Goal: Task Accomplishment & Management: Complete application form

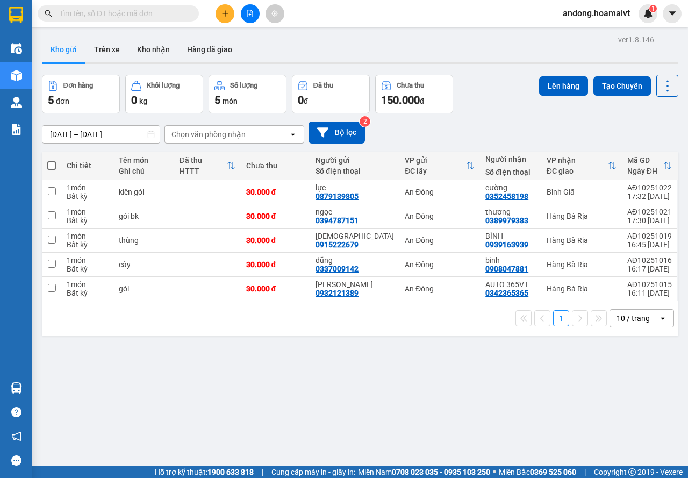
click at [627, 323] on div "10 / trang" at bounding box center [633, 318] width 33 height 11
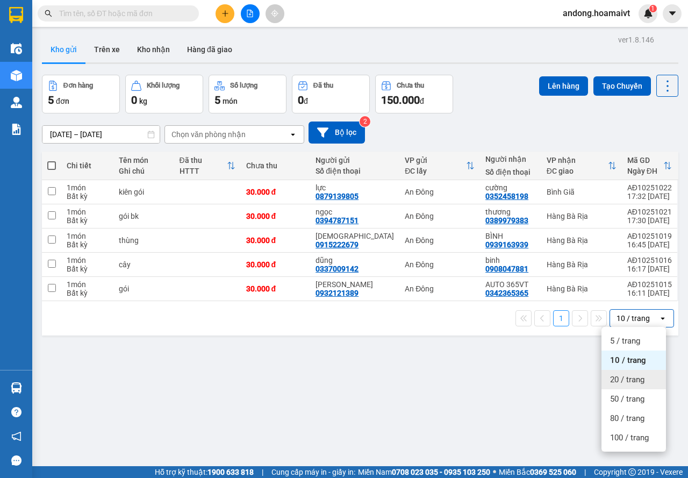
click at [629, 376] on span "20 / trang" at bounding box center [627, 379] width 34 height 11
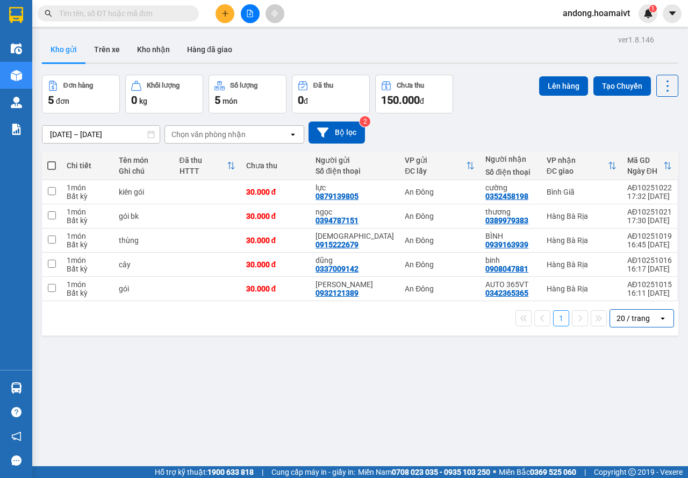
click at [187, 137] on div "Chọn văn phòng nhận" at bounding box center [209, 134] width 74 height 11
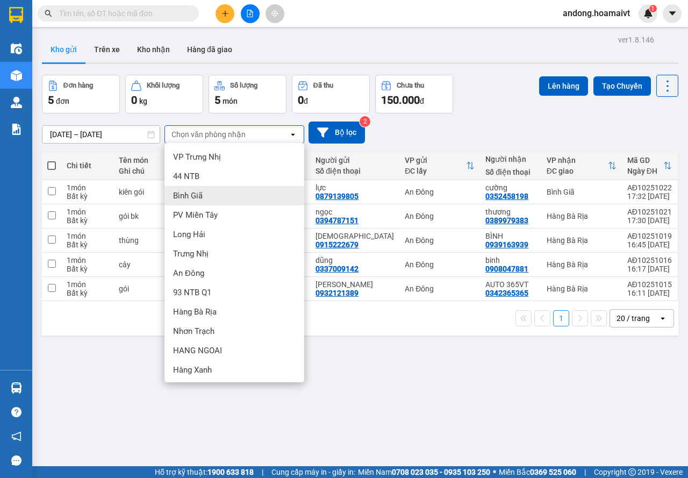
click at [188, 191] on span "Bình Giã" at bounding box center [188, 195] width 30 height 11
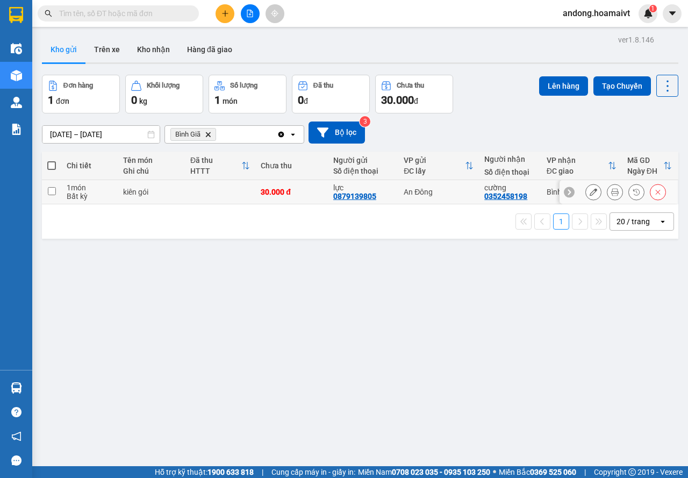
click at [96, 194] on div "Bất kỳ" at bounding box center [90, 196] width 46 height 9
checkbox input "true"
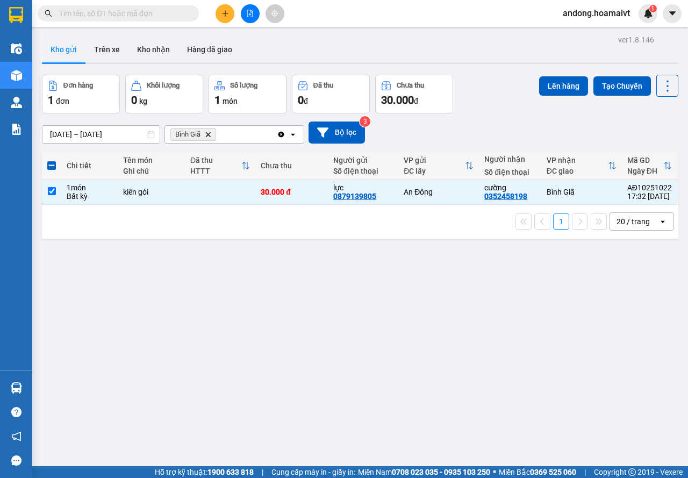
click at [549, 101] on div "Lên hàng Tạo Chuyến" at bounding box center [608, 94] width 139 height 39
click at [555, 87] on button "Lên hàng" at bounding box center [563, 85] width 49 height 19
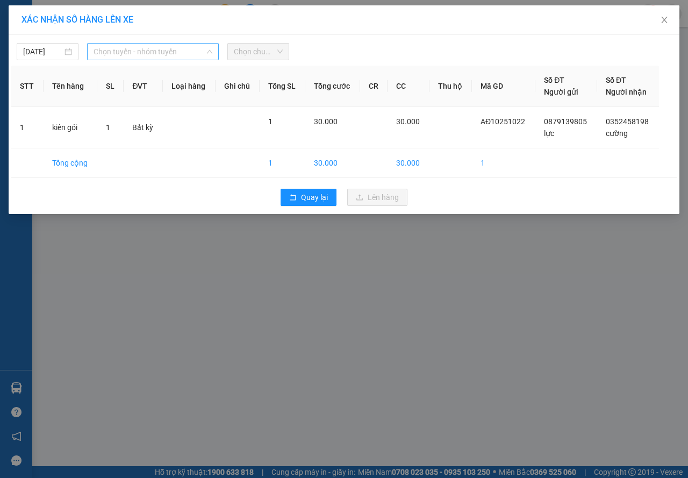
click at [170, 51] on span "Chọn tuyến - nhóm tuyến" at bounding box center [153, 52] width 119 height 16
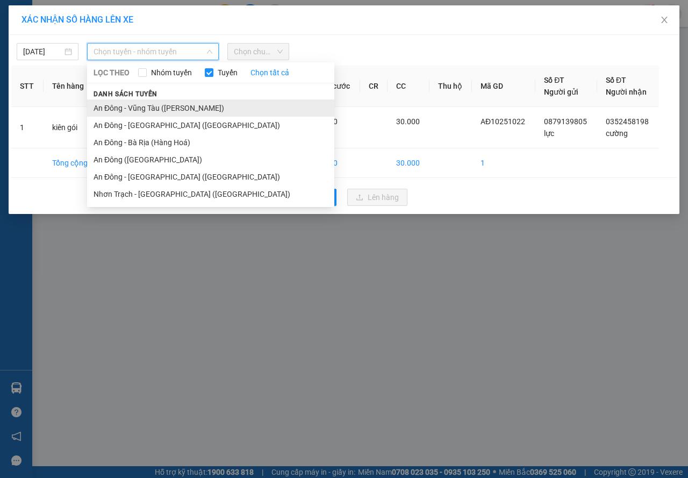
click at [152, 106] on li "An Đông - Vũng Tàu ([PERSON_NAME])" at bounding box center [210, 108] width 247 height 17
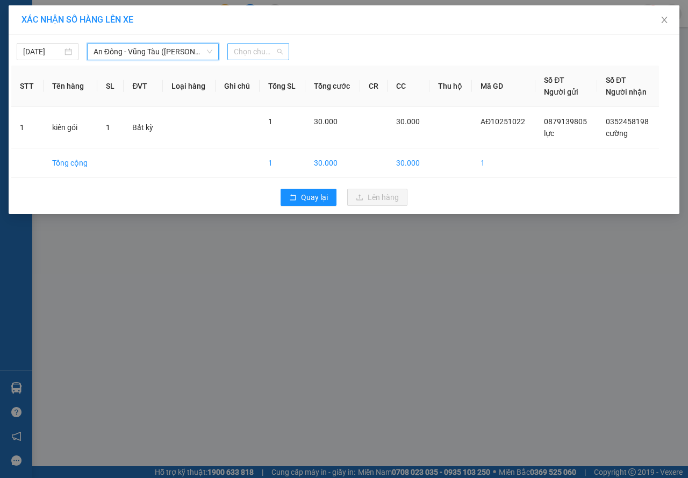
click at [258, 55] on span "Chọn chuyến" at bounding box center [258, 52] width 49 height 16
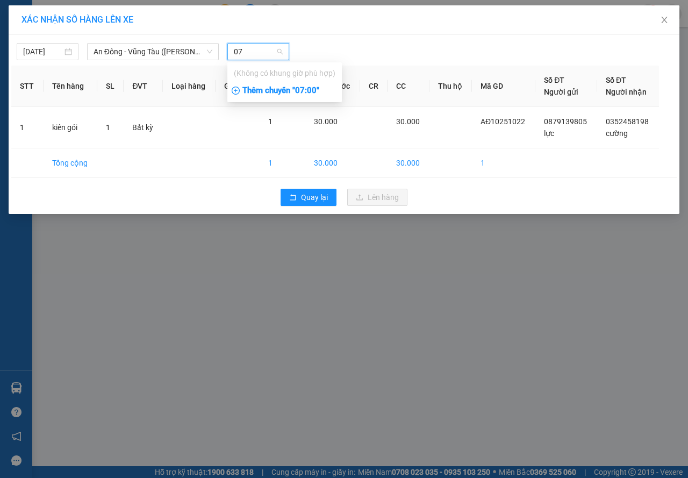
type input "07"
click at [302, 93] on div "Thêm chuyến " 07:00 "" at bounding box center [285, 91] width 115 height 18
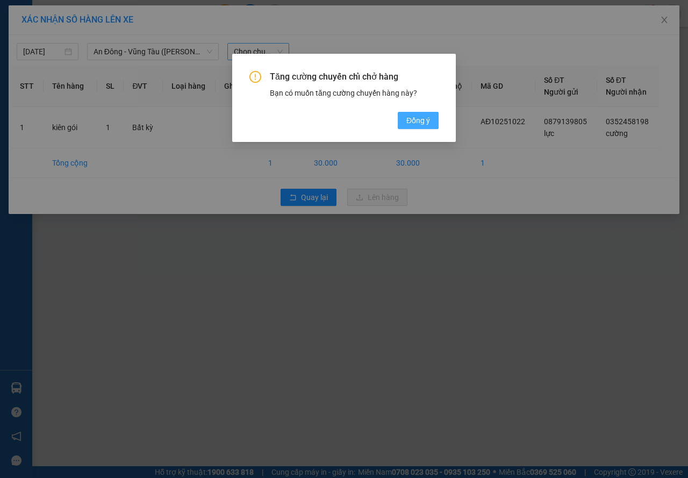
click at [405, 117] on button "Đồng ý" at bounding box center [418, 120] width 41 height 17
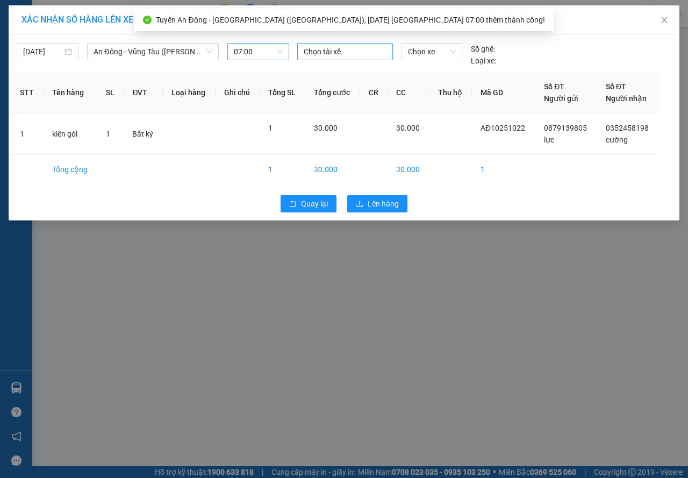
click at [345, 52] on div at bounding box center [345, 51] width 90 height 13
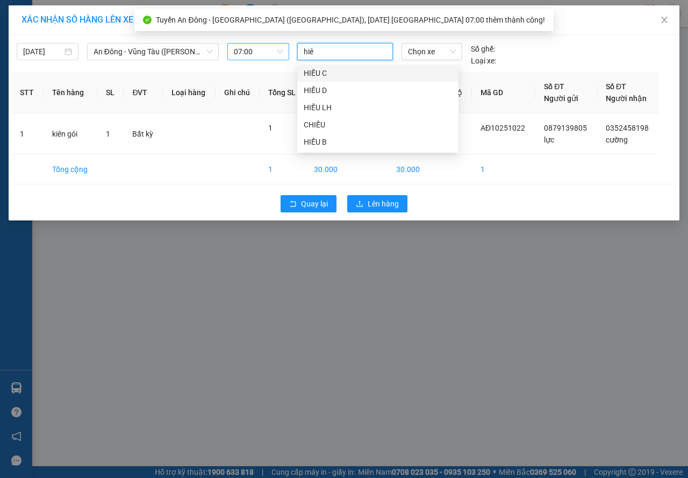
type input "hiêu"
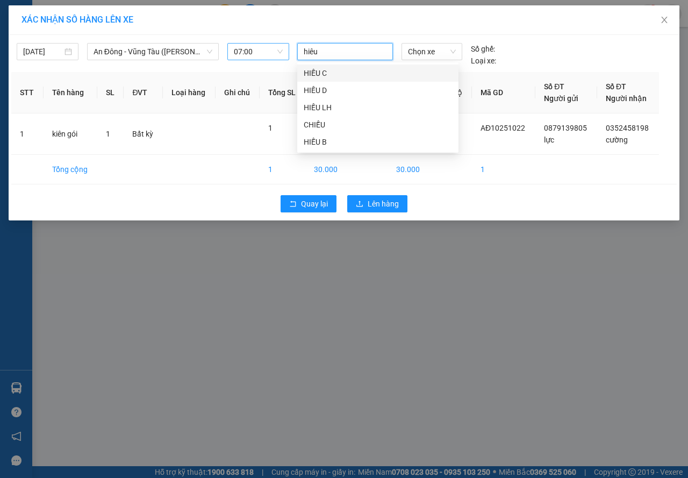
click at [335, 69] on div "HIẾU C" at bounding box center [378, 73] width 148 height 12
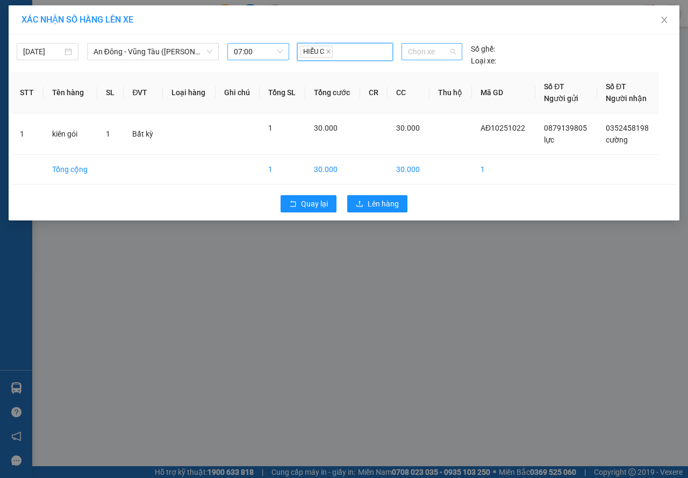
click at [416, 51] on span "Chọn xe" at bounding box center [432, 52] width 48 height 16
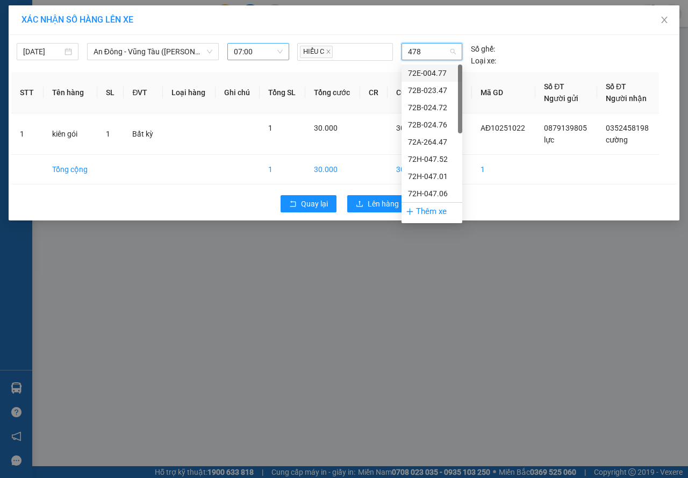
type input "4787"
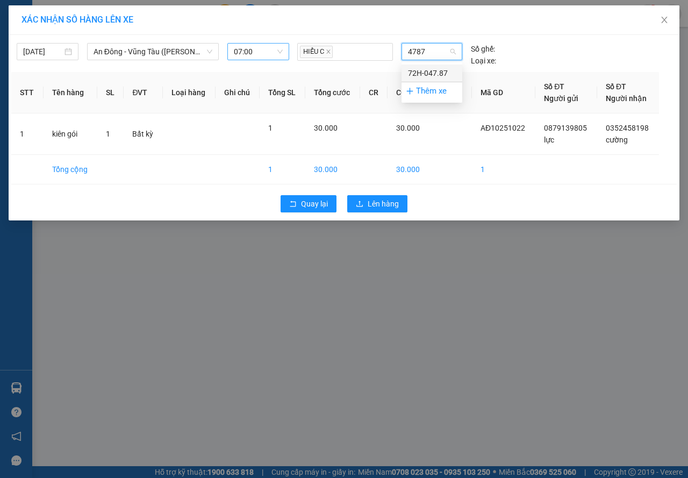
click at [418, 72] on div "72H-047.87" at bounding box center [432, 73] width 48 height 12
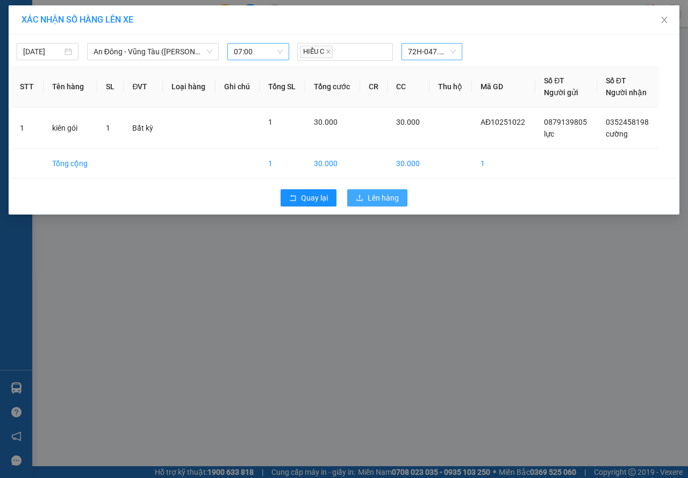
click at [396, 193] on span "Lên hàng" at bounding box center [383, 198] width 31 height 12
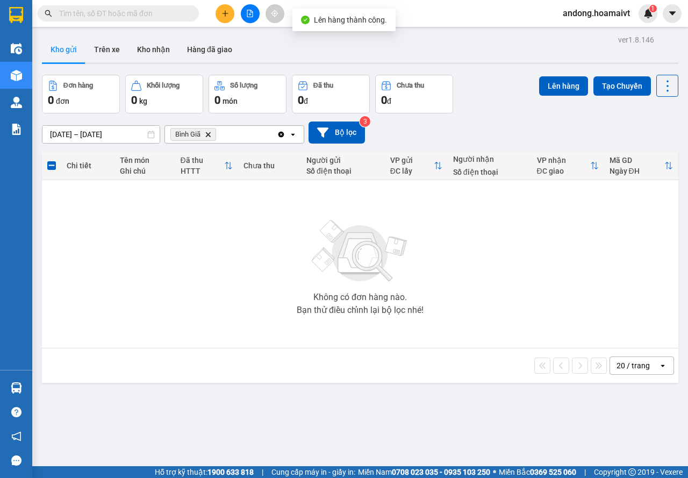
click at [211, 134] on icon "Delete" at bounding box center [208, 134] width 6 height 6
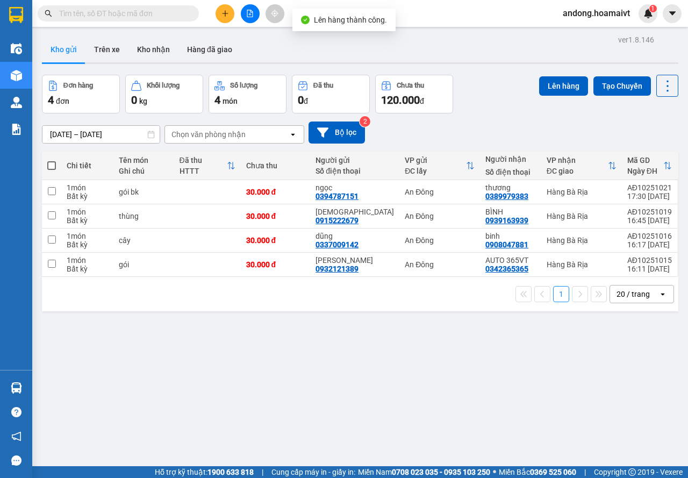
click at [48, 167] on span at bounding box center [51, 165] width 9 height 9
click at [52, 160] on input "checkbox" at bounding box center [52, 160] width 0 height 0
checkbox input "true"
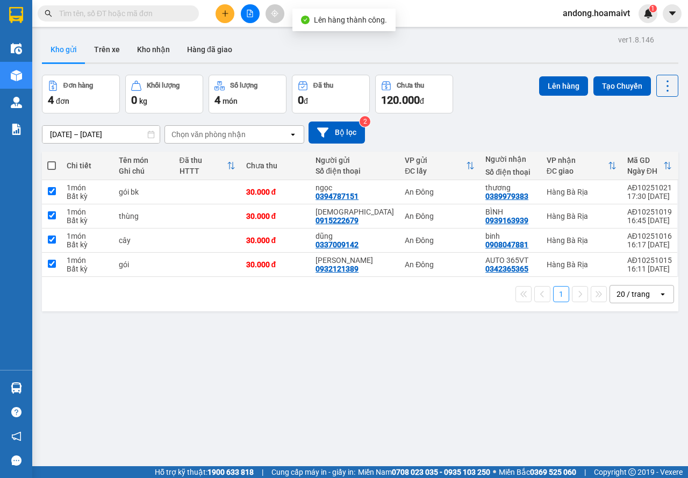
checkbox input "true"
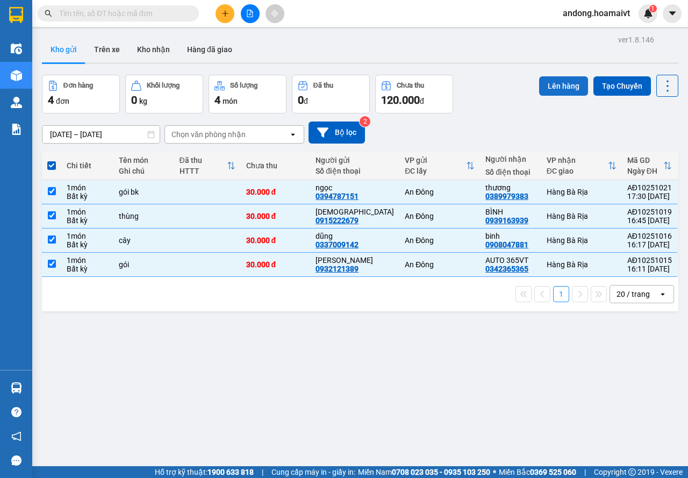
click at [551, 79] on button "Lên hàng" at bounding box center [563, 85] width 49 height 19
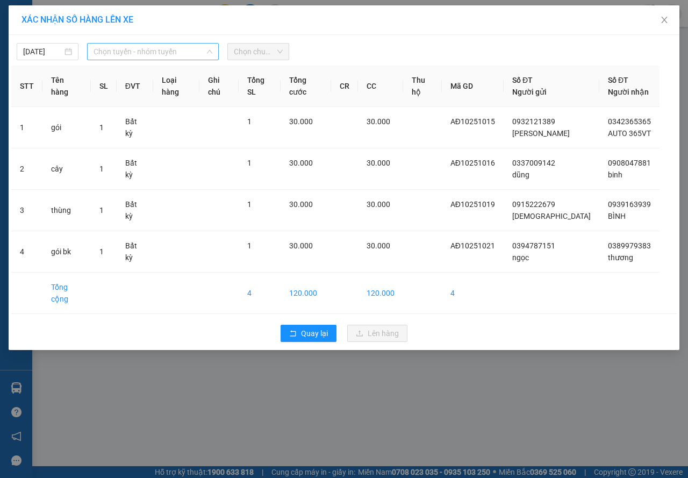
drag, startPoint x: 179, startPoint y: 52, endPoint x: 160, endPoint y: 67, distance: 24.0
click at [178, 52] on span "Chọn tuyến - nhóm tuyến" at bounding box center [153, 52] width 119 height 16
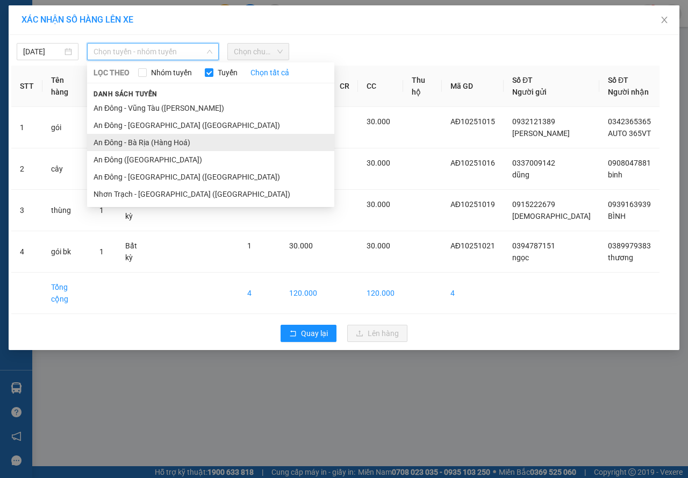
drag, startPoint x: 145, startPoint y: 140, endPoint x: 87, endPoint y: 79, distance: 84.5
click at [143, 139] on li "An Đông - Bà Rịa (Hàng Hoá)" at bounding box center [210, 142] width 247 height 17
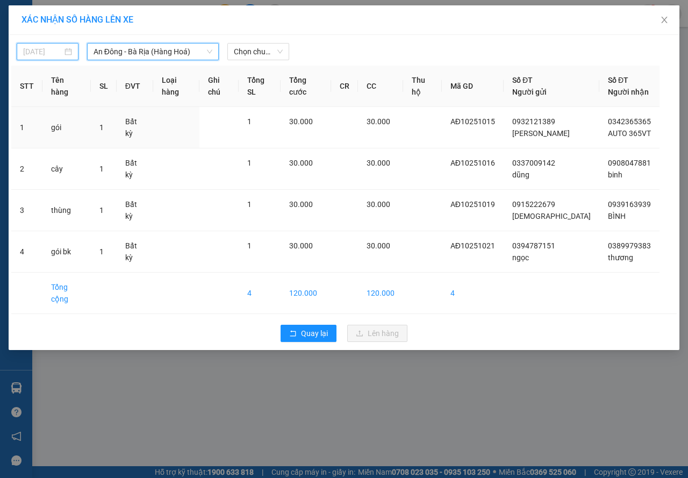
click at [55, 56] on input "11/10/2025" at bounding box center [42, 52] width 39 height 12
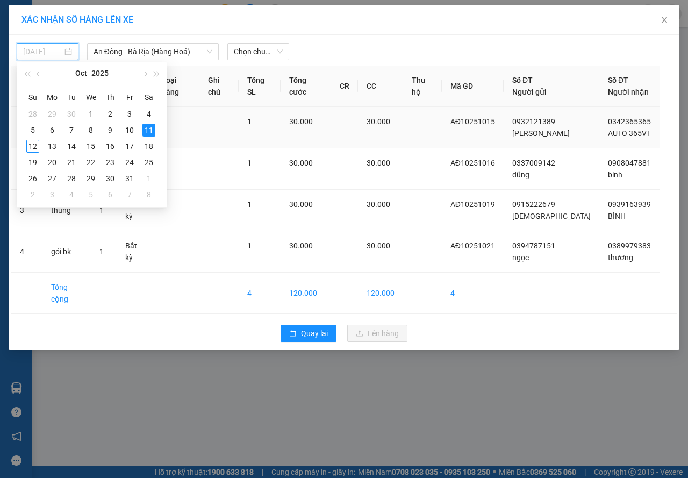
click at [32, 148] on div "12" at bounding box center [32, 146] width 13 height 13
type input "[DATE]"
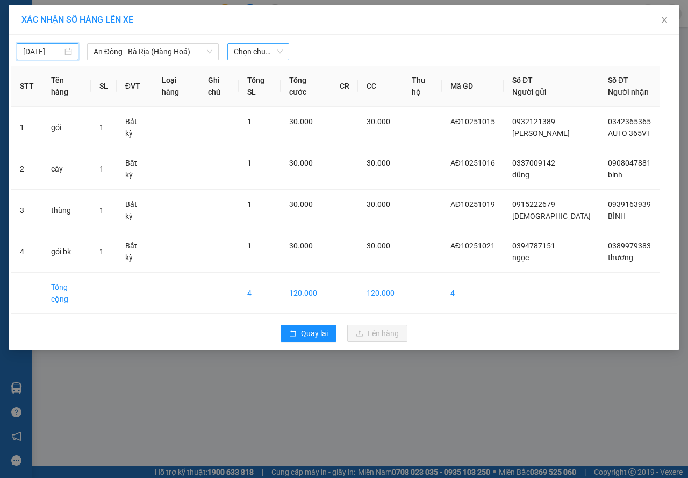
click at [250, 49] on span "Chọn chuyến" at bounding box center [258, 52] width 49 height 16
type input "07"
click at [271, 94] on div "Thêm chuyến " 07:00 "" at bounding box center [285, 91] width 115 height 18
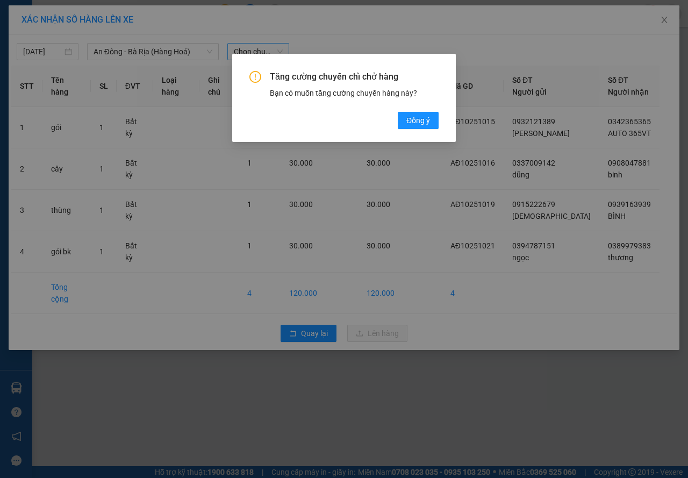
drag, startPoint x: 430, startPoint y: 120, endPoint x: 390, endPoint y: 108, distance: 41.2
click at [428, 120] on span "Đồng ý" at bounding box center [419, 121] width 24 height 12
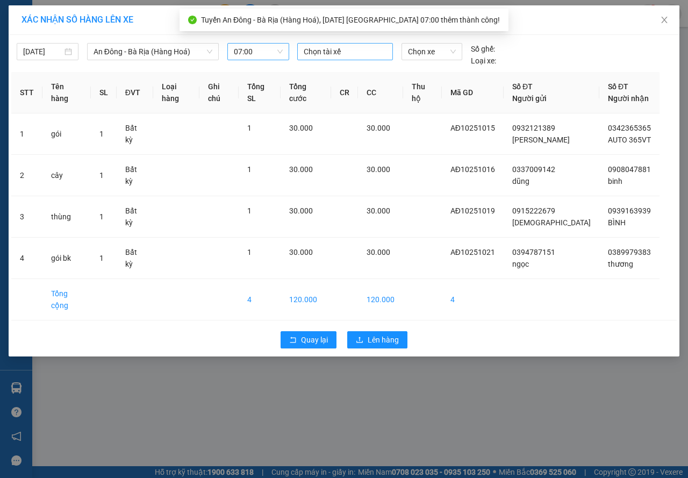
click at [325, 57] on div at bounding box center [345, 51] width 90 height 13
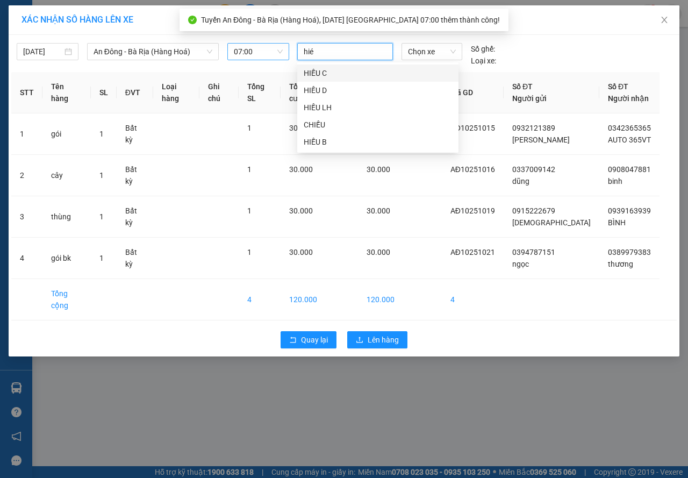
type input "hiéu"
click at [321, 70] on div "HIẾU C" at bounding box center [378, 73] width 148 height 12
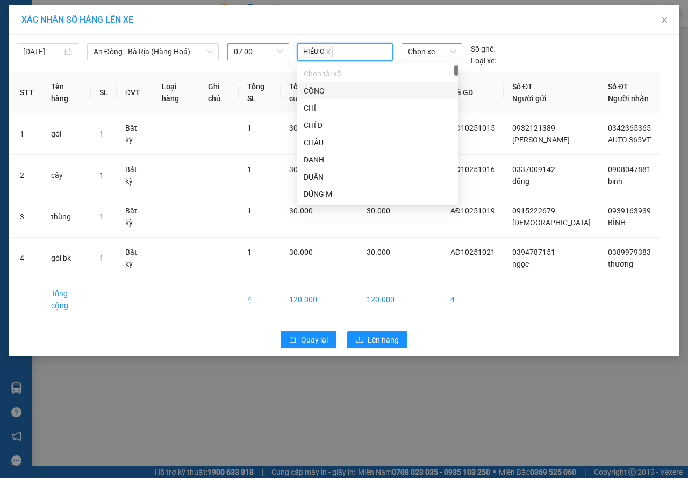
click at [428, 52] on span "Chọn xe" at bounding box center [432, 52] width 48 height 16
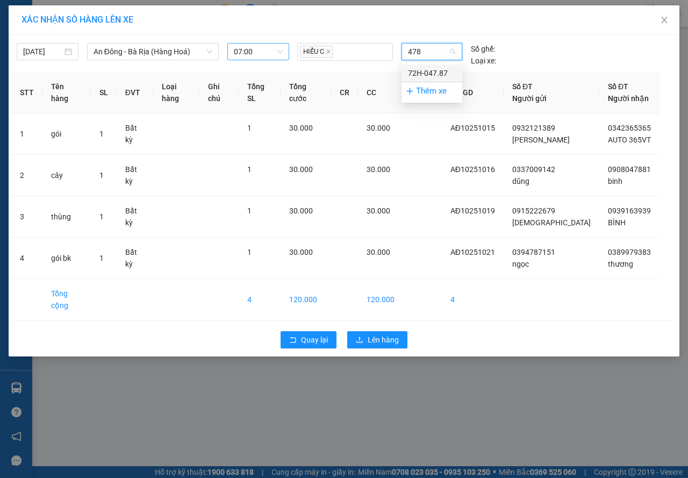
type input "4787"
click at [434, 68] on div "72H-047.87" at bounding box center [432, 73] width 48 height 12
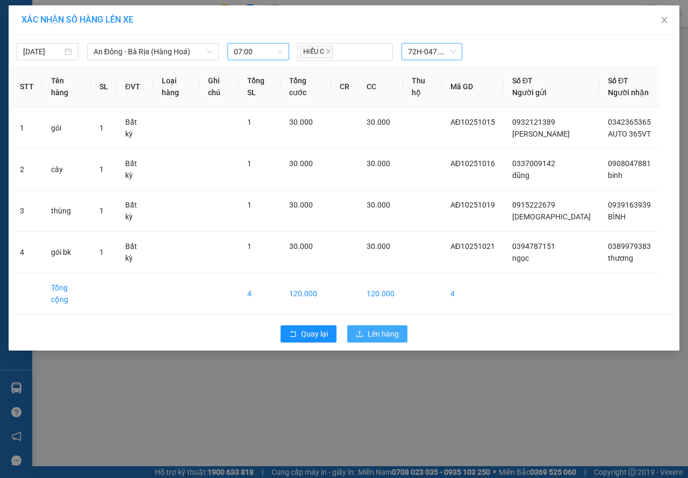
click at [375, 328] on span "Lên hàng" at bounding box center [383, 334] width 31 height 12
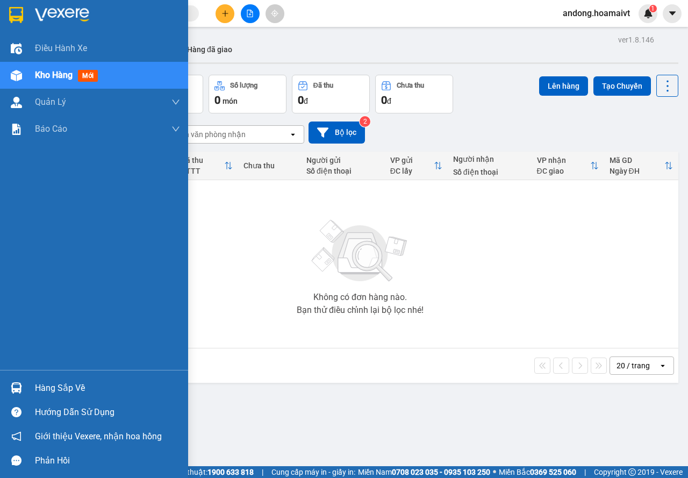
click at [19, 383] on img at bounding box center [16, 387] width 11 height 11
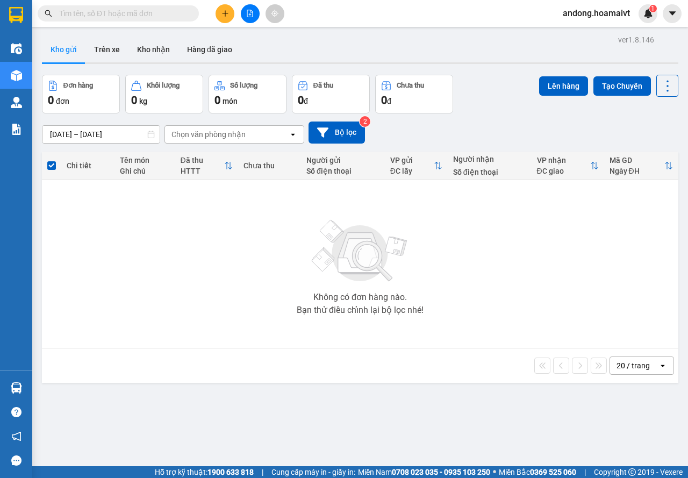
click at [212, 250] on section "Kết quả tìm kiếm ( 0 ) Bộ lọc No Data andong.hoamaivt 1 Điều hành xe Kho hàng m…" at bounding box center [344, 239] width 688 height 478
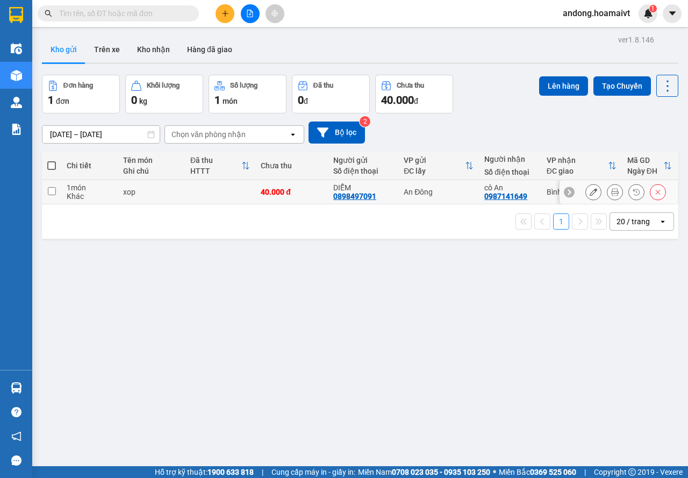
click at [612, 193] on icon at bounding box center [616, 192] width 8 height 8
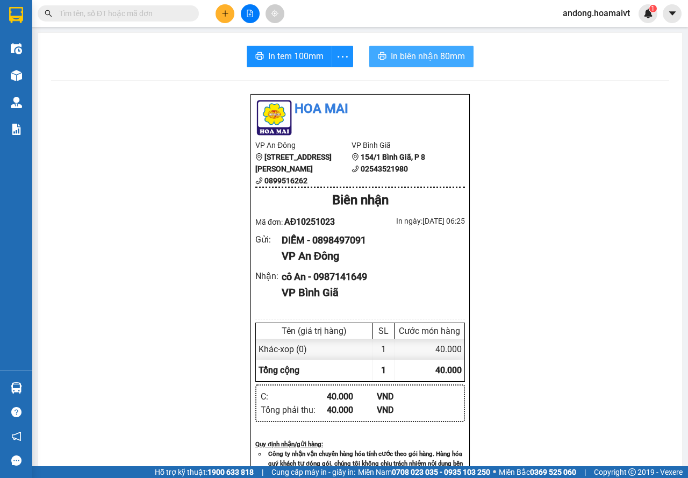
click at [411, 55] on span "In biên nhận 80mm" at bounding box center [428, 55] width 74 height 13
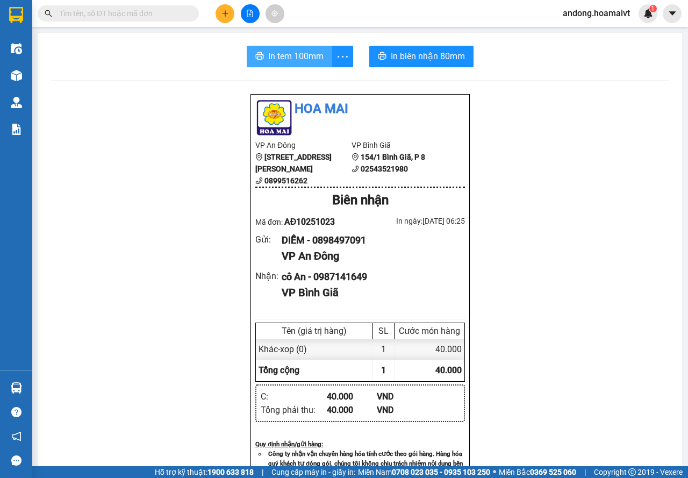
drag, startPoint x: 267, startPoint y: 55, endPoint x: 402, endPoint y: 39, distance: 136.0
click at [268, 55] on span "In tem 100mm" at bounding box center [295, 55] width 55 height 13
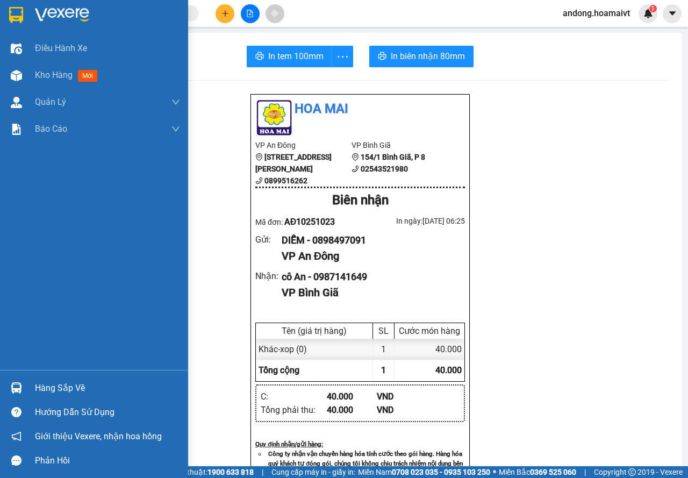
click at [16, 11] on img at bounding box center [16, 15] width 14 height 16
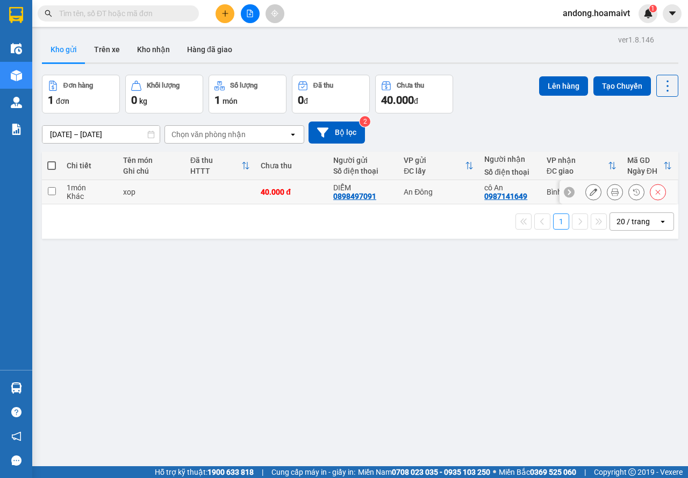
click at [176, 194] on div "xop" at bounding box center [151, 192] width 56 height 9
checkbox input "true"
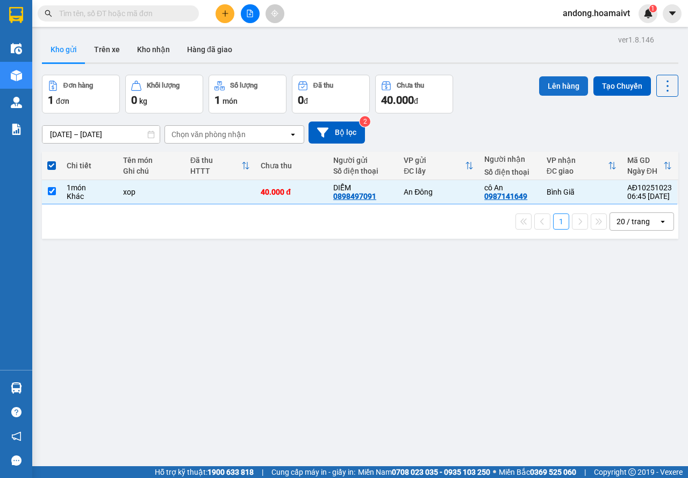
click at [548, 90] on button "Lên hàng" at bounding box center [563, 85] width 49 height 19
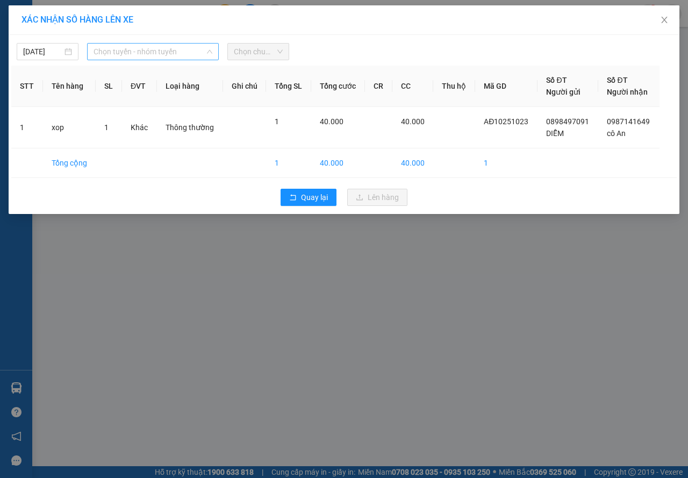
click at [164, 56] on span "Chọn tuyến - nhóm tuyến" at bounding box center [153, 52] width 119 height 16
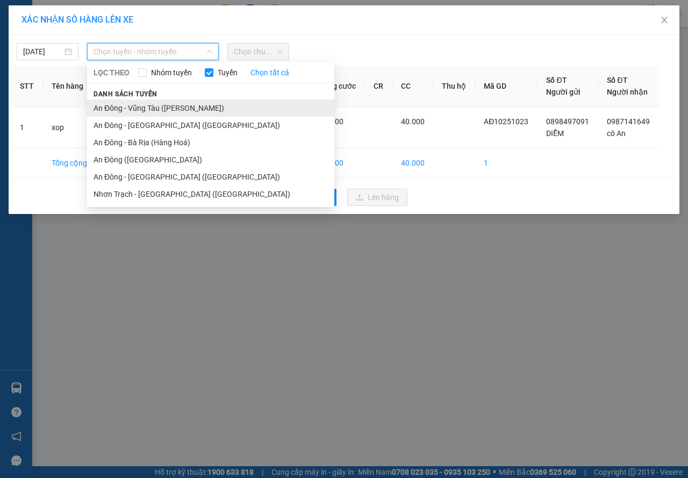
drag, startPoint x: 140, startPoint y: 108, endPoint x: 167, endPoint y: 94, distance: 30.6
click at [140, 108] on li "An Đông - Vũng Tàu ([PERSON_NAME])" at bounding box center [210, 108] width 247 height 17
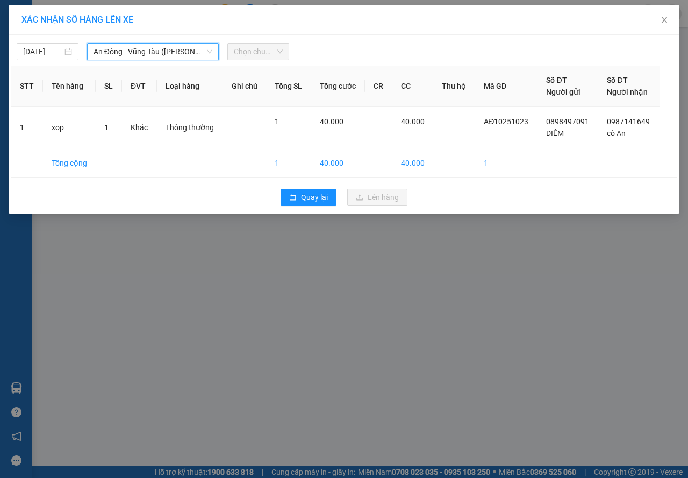
drag, startPoint x: 268, startPoint y: 48, endPoint x: 262, endPoint y: 51, distance: 5.8
click at [266, 49] on span "Chọn chuyến" at bounding box center [258, 52] width 49 height 16
click at [262, 51] on span "Chọn chuyến" at bounding box center [258, 52] width 49 height 16
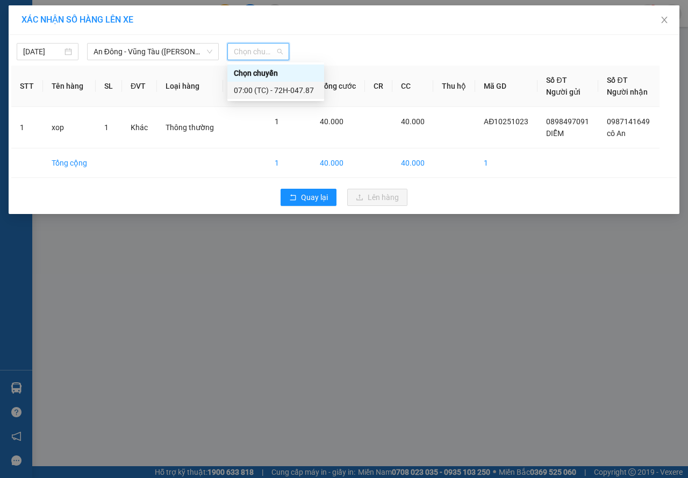
click at [268, 97] on div "07:00 (TC) - 72H-047.87" at bounding box center [276, 90] width 97 height 17
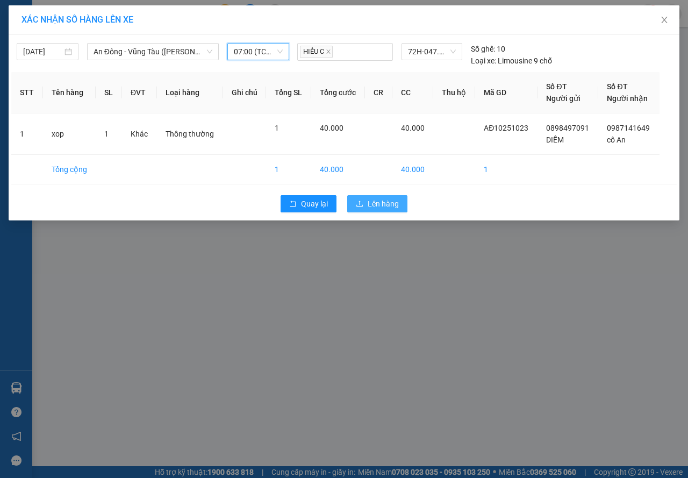
click at [382, 206] on span "Lên hàng" at bounding box center [383, 204] width 31 height 12
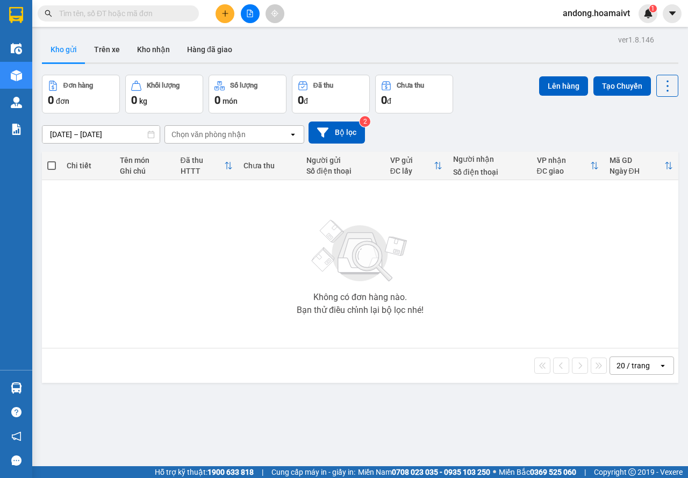
click at [226, 10] on icon "plus" at bounding box center [226, 14] width 8 height 8
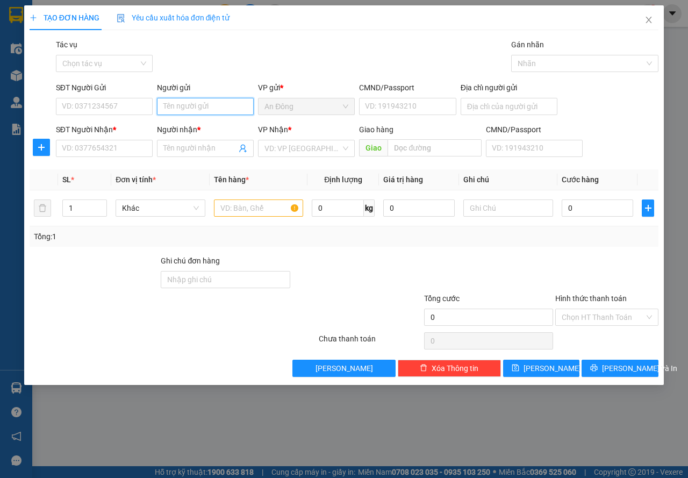
click at [183, 105] on input "Người gửi" at bounding box center [205, 106] width 97 height 17
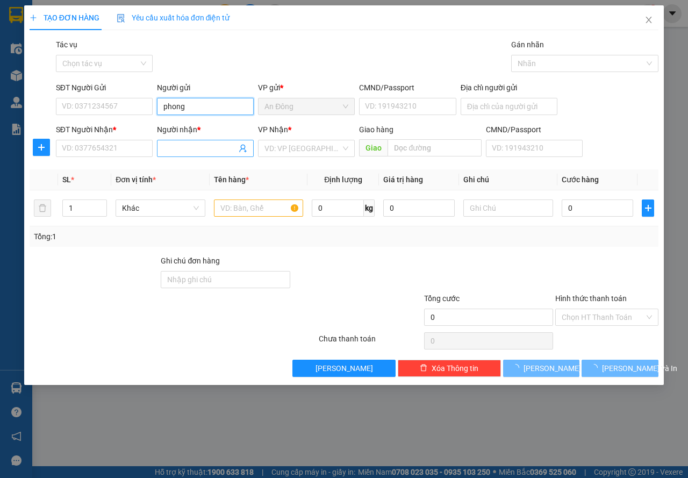
type input "phong"
click at [177, 142] on span at bounding box center [205, 148] width 97 height 17
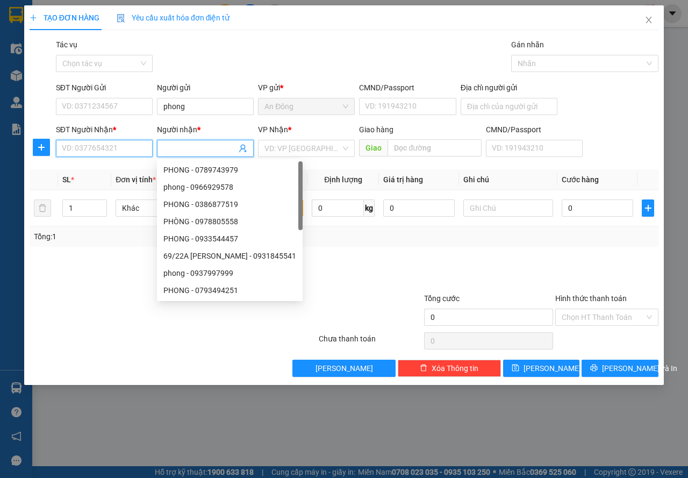
click at [126, 145] on input "SĐT Người Nhận *" at bounding box center [104, 148] width 97 height 17
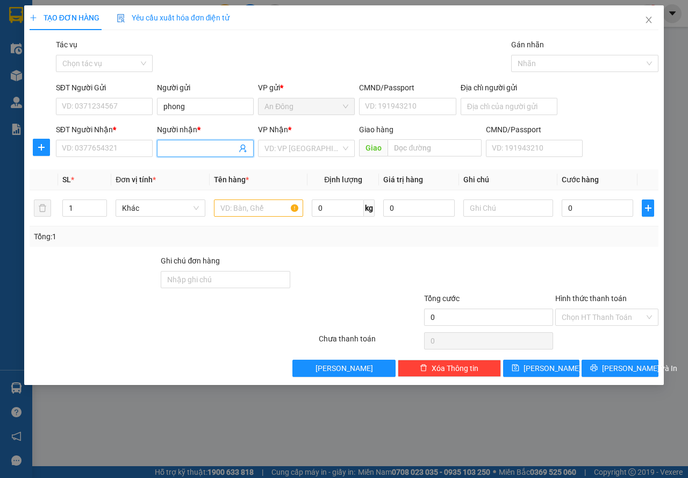
click at [176, 148] on input "Người nhận *" at bounding box center [200, 149] width 73 height 12
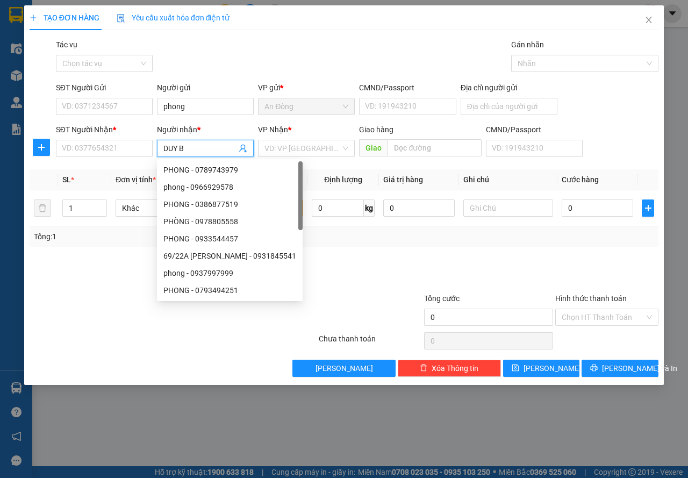
type input "DUY B"
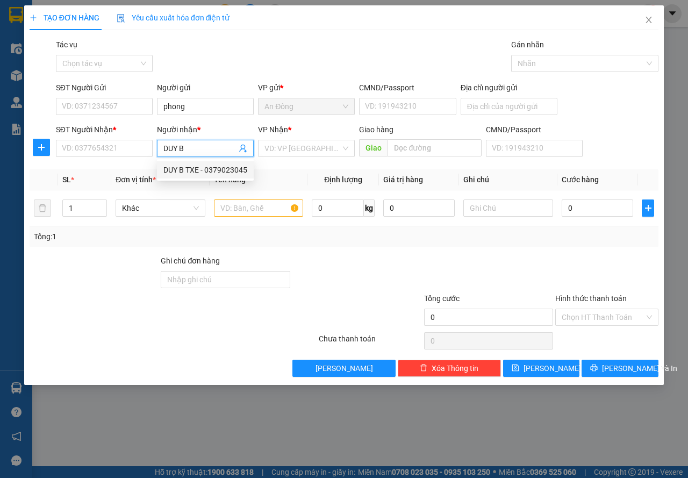
click at [196, 169] on div "DUY B TXE - 0379023045" at bounding box center [206, 170] width 84 height 12
type input "0379023045"
type input "DUY B TXE"
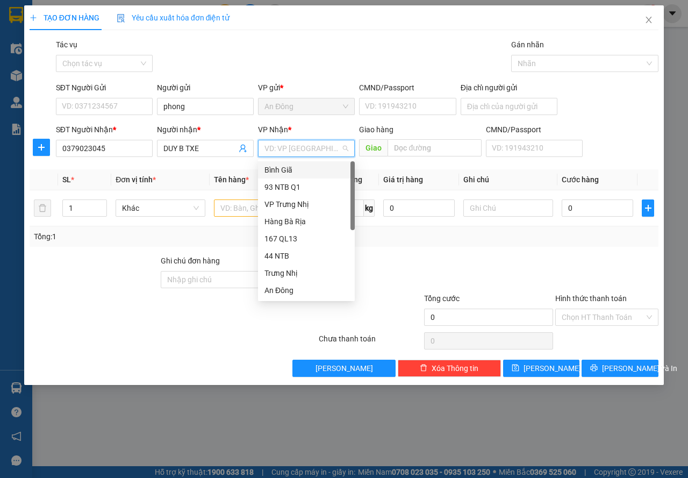
click at [286, 151] on input "search" at bounding box center [303, 148] width 76 height 16
click at [290, 170] on div "Bình Giã" at bounding box center [307, 170] width 84 height 12
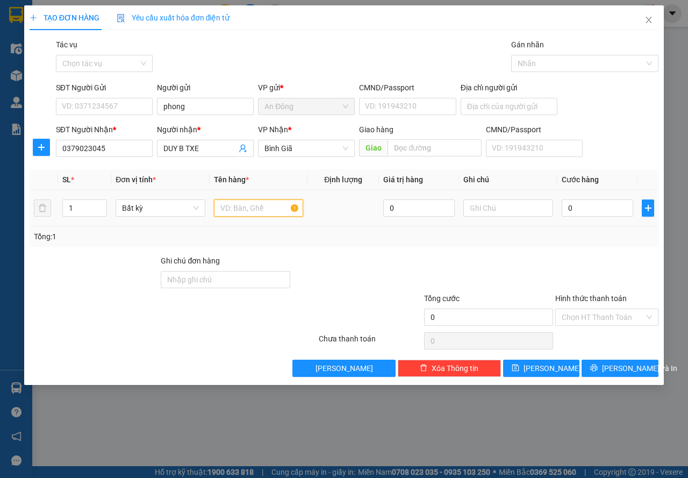
click at [255, 210] on input "text" at bounding box center [259, 208] width 90 height 17
type input "KIỆN XỐP"
click at [592, 315] on input "Hình thức thanh toán" at bounding box center [603, 317] width 83 height 16
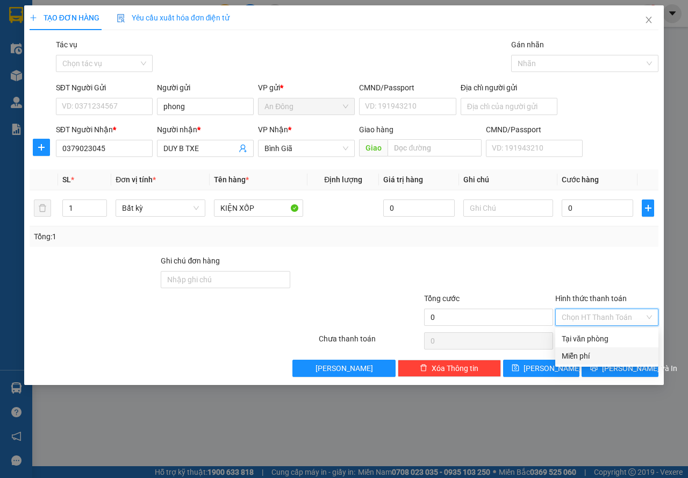
click at [580, 356] on div "Miễn phí" at bounding box center [607, 356] width 90 height 12
click at [589, 364] on button "[PERSON_NAME] và In" at bounding box center [620, 368] width 77 height 17
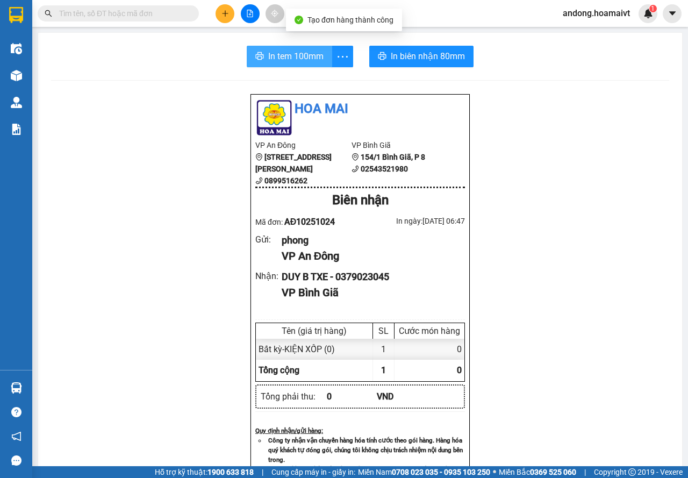
click at [293, 58] on span "In tem 100mm" at bounding box center [295, 55] width 55 height 13
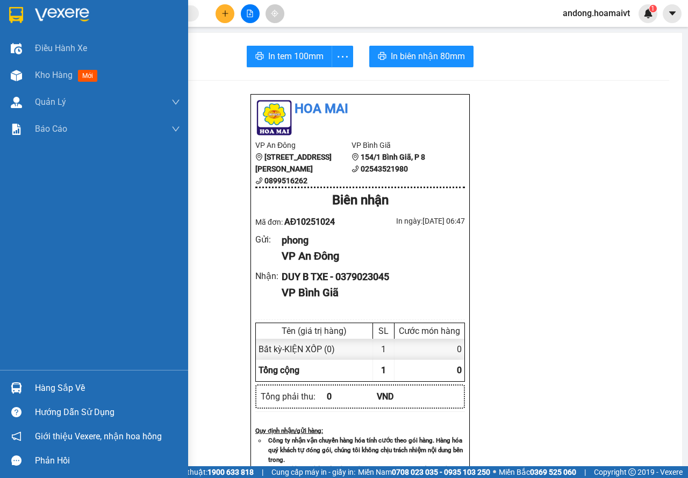
click at [18, 19] on img at bounding box center [16, 15] width 14 height 16
